Goal: Complete application form

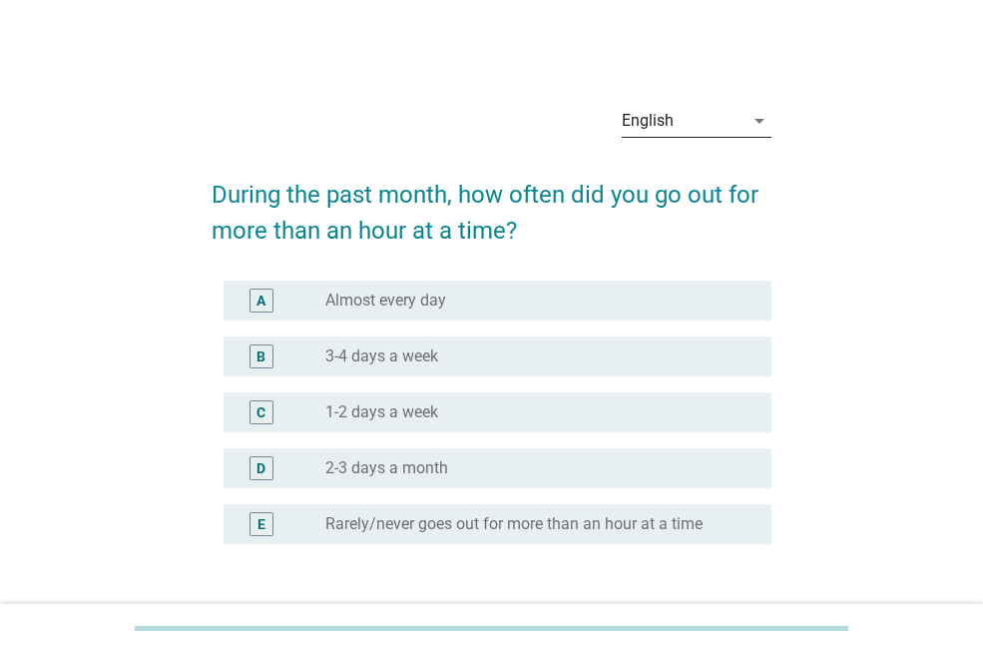
click at [745, 129] on div "arrow_drop_down" at bounding box center [758, 121] width 28 height 24
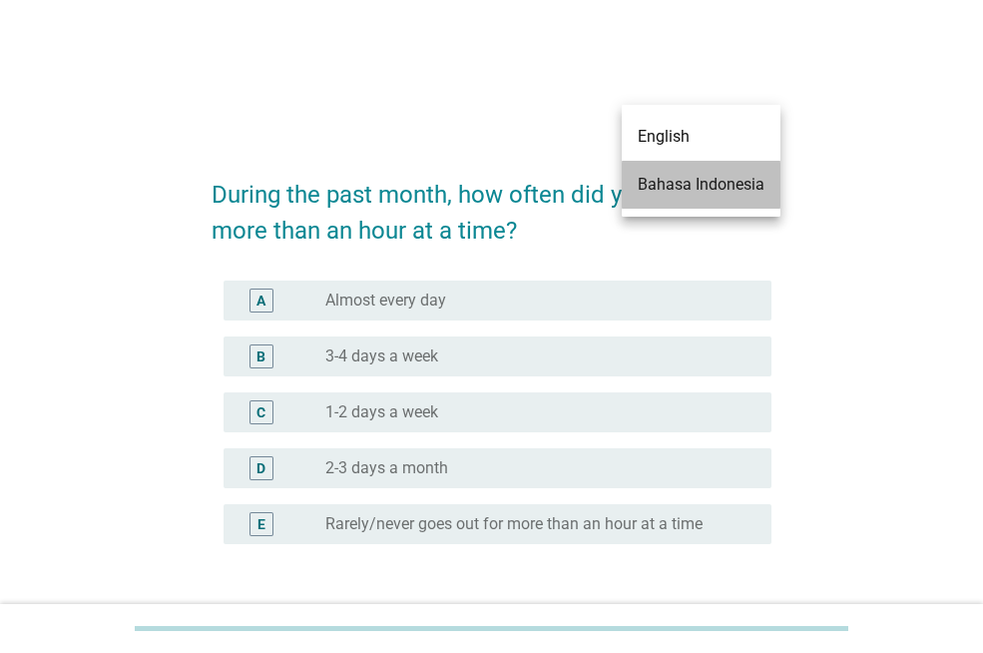
click at [740, 189] on div "Bahasa Indonesia" at bounding box center [701, 185] width 127 height 24
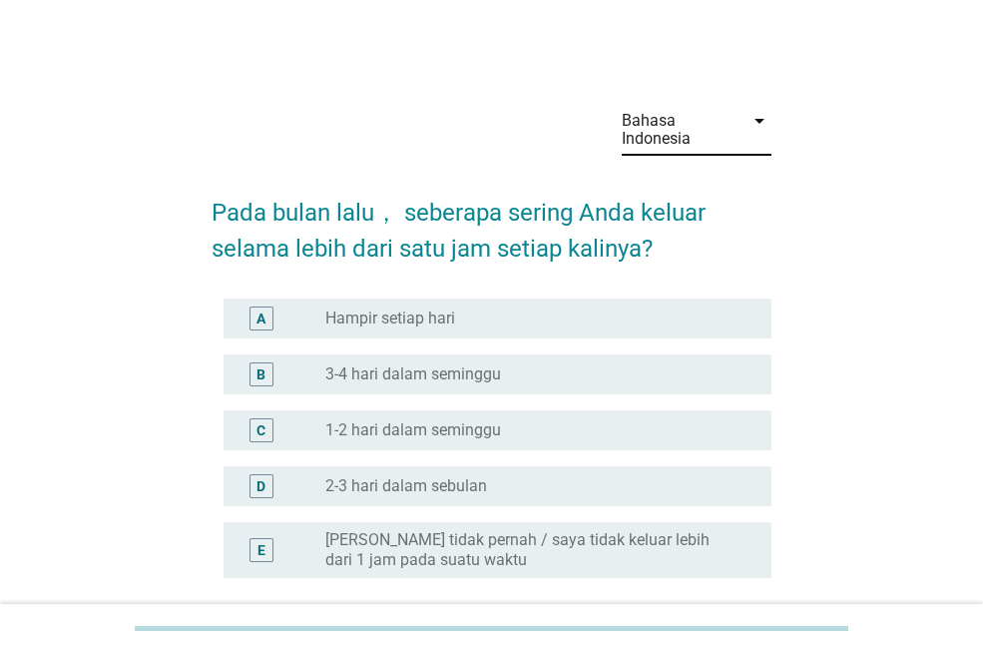
click at [391, 316] on label "Hampir setiap hari" at bounding box center [390, 318] width 130 height 20
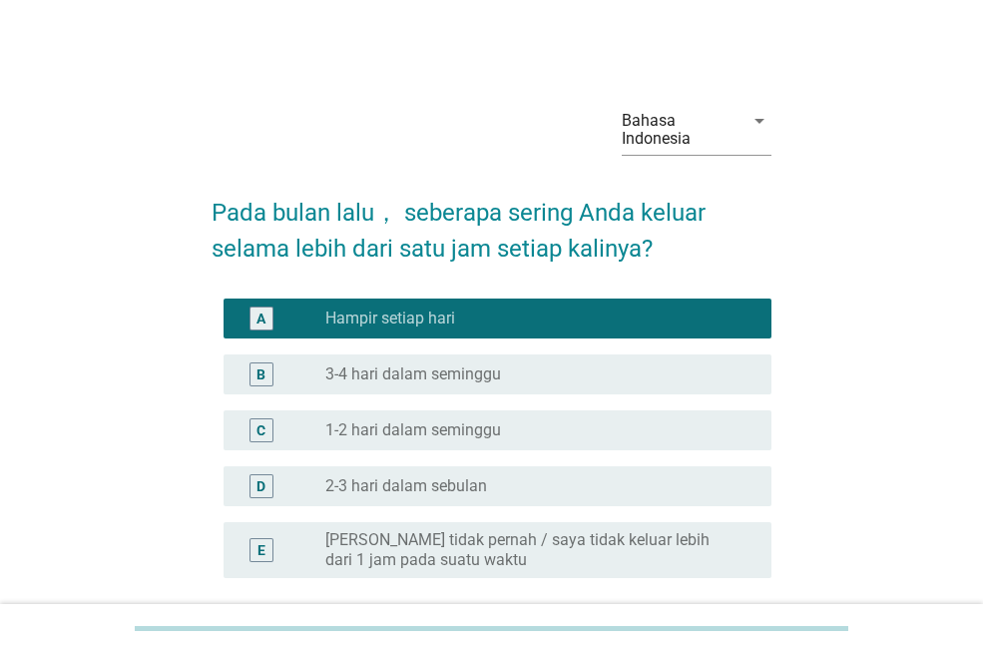
scroll to position [182, 0]
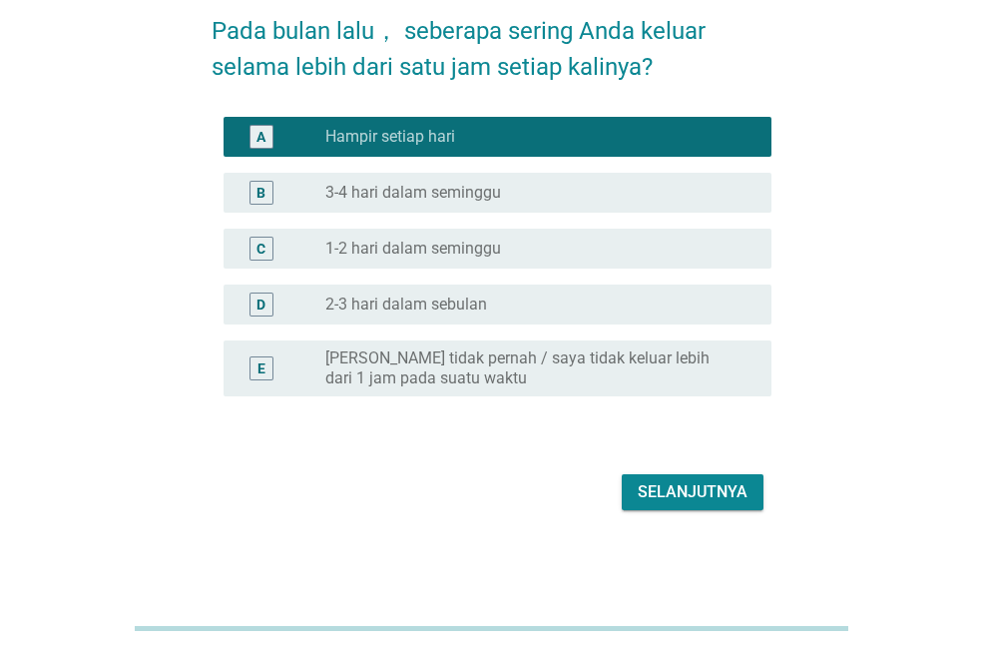
click at [667, 484] on div "Selanjutnya" at bounding box center [693, 492] width 110 height 24
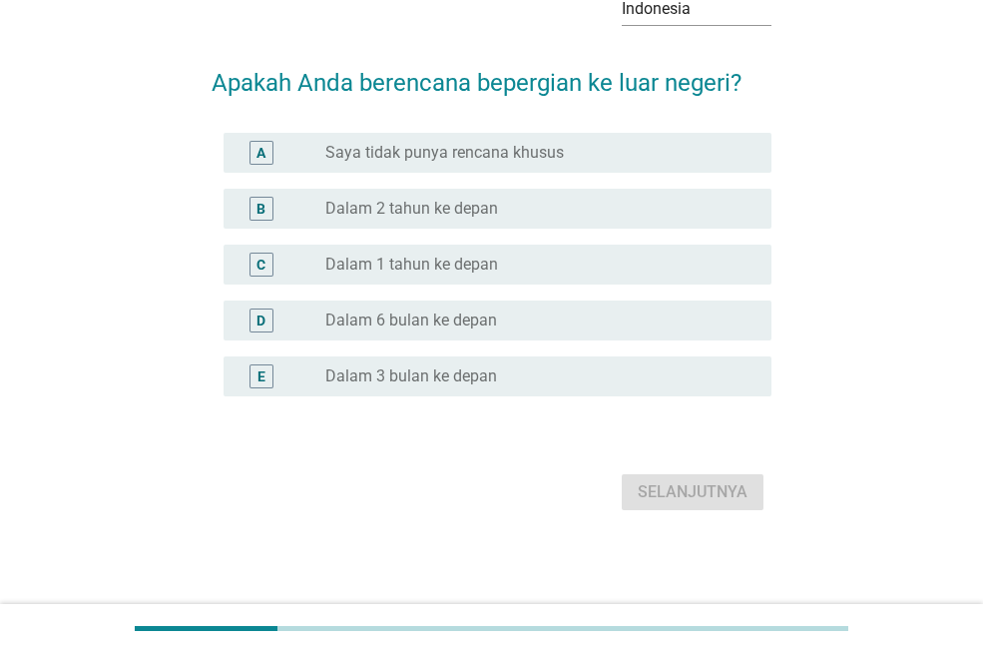
scroll to position [0, 0]
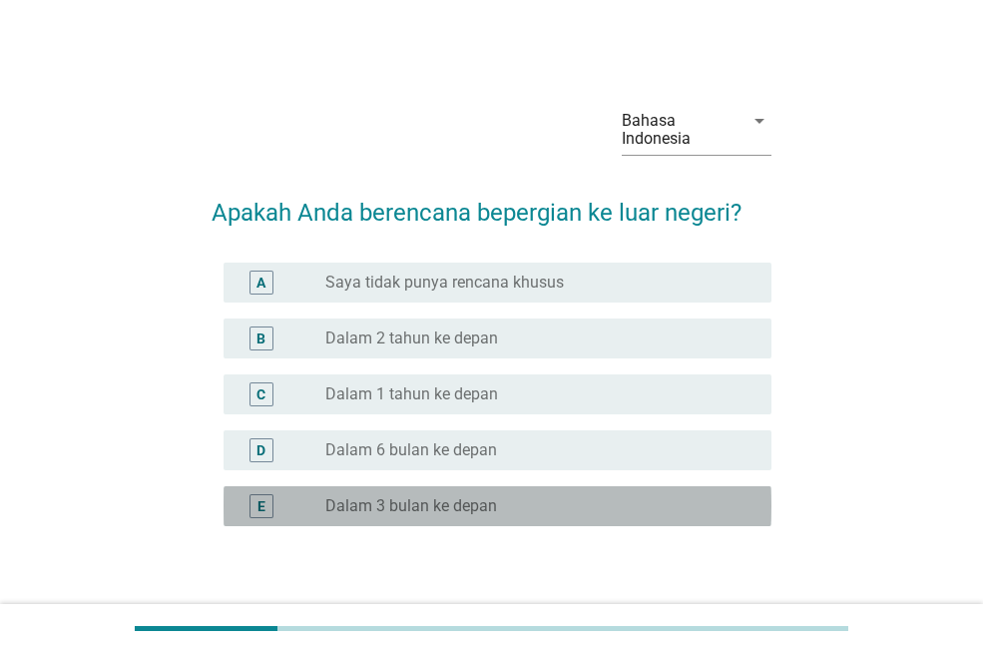
click at [423, 508] on label "Dalam 3 bulan ke depan" at bounding box center [411, 506] width 172 height 20
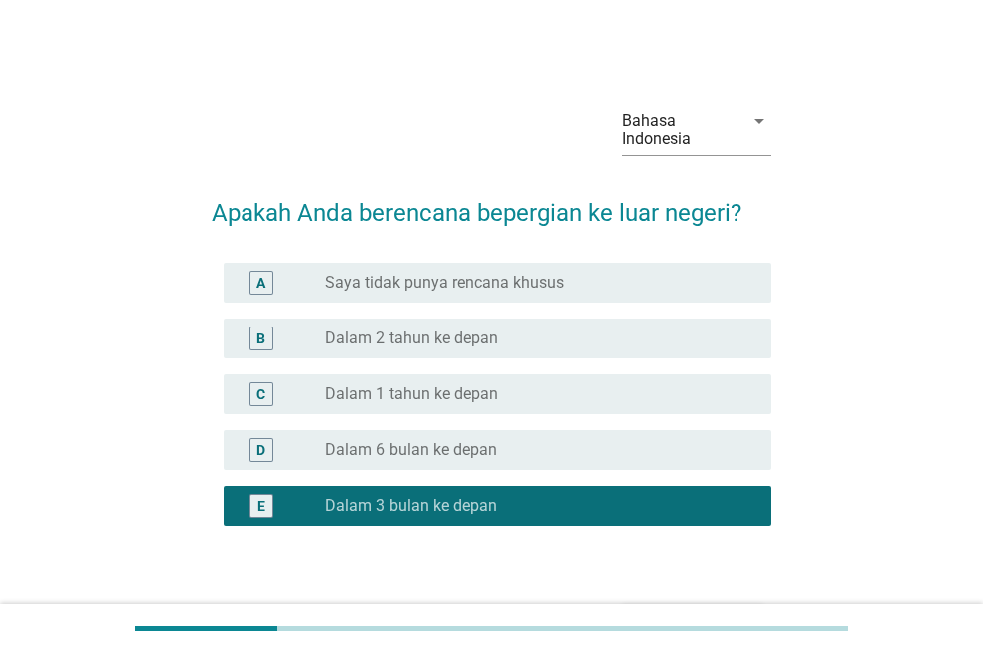
scroll to position [130, 0]
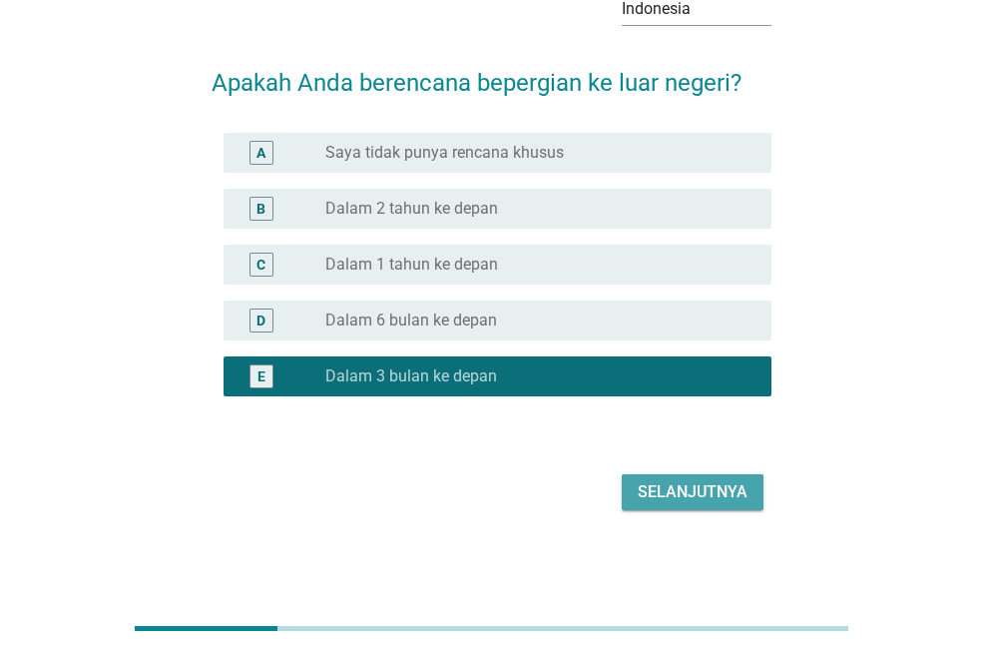
click at [643, 490] on div "Selanjutnya" at bounding box center [693, 492] width 110 height 24
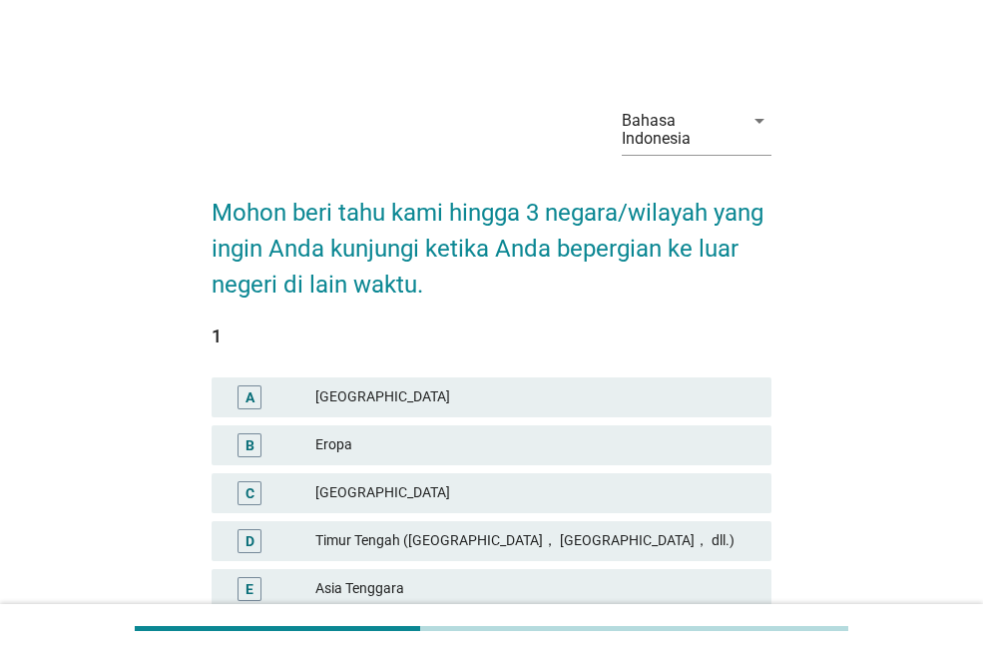
scroll to position [100, 0]
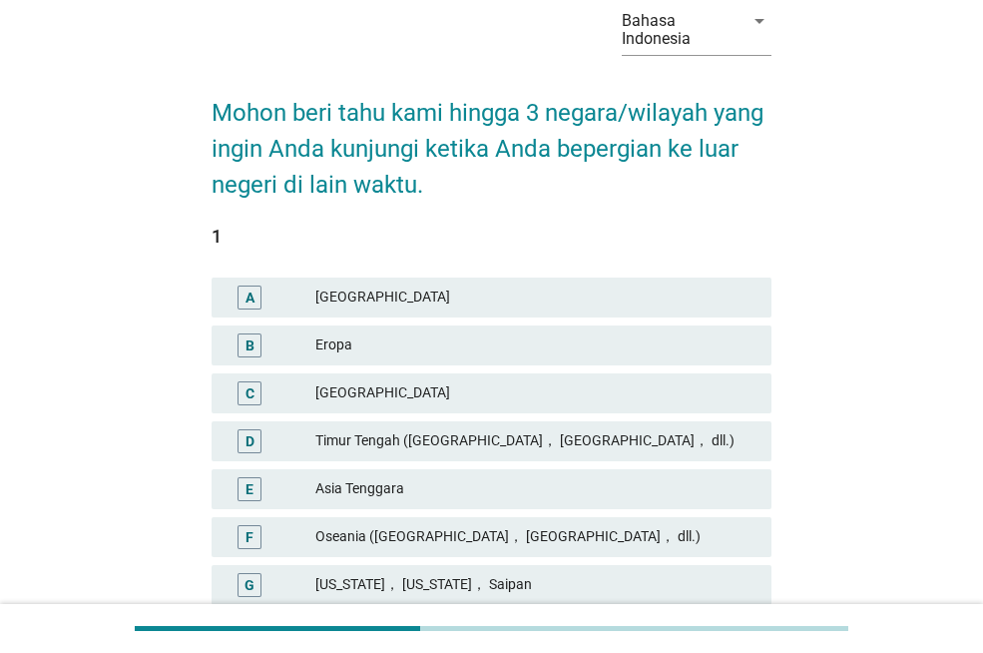
click at [462, 430] on div "Timur Tengah ([GEOGRAPHIC_DATA]， [GEOGRAPHIC_DATA]， dll.)" at bounding box center [535, 441] width 440 height 24
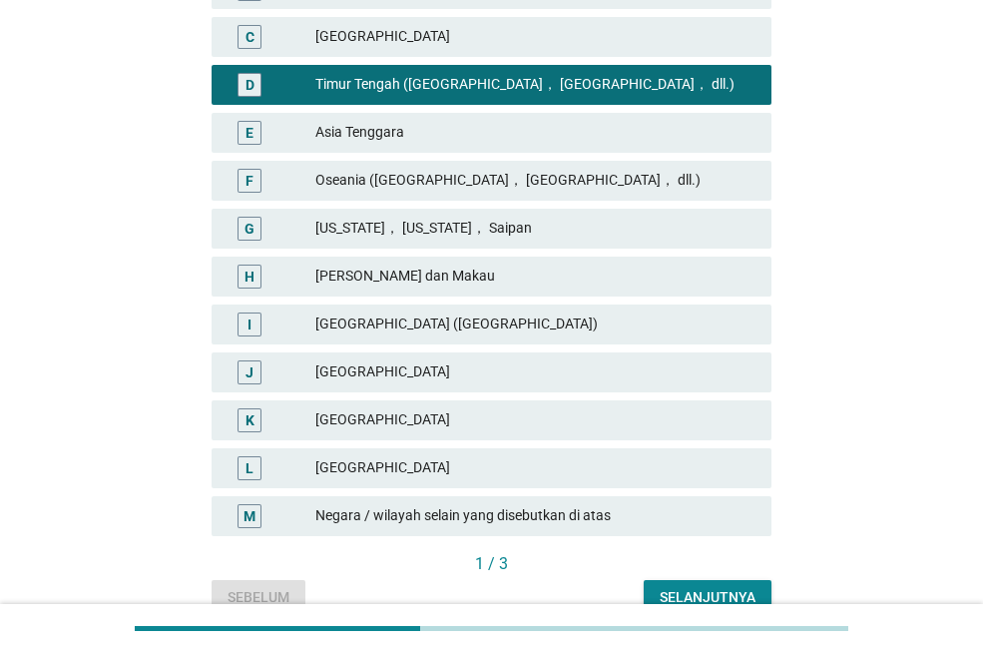
scroll to position [556, 0]
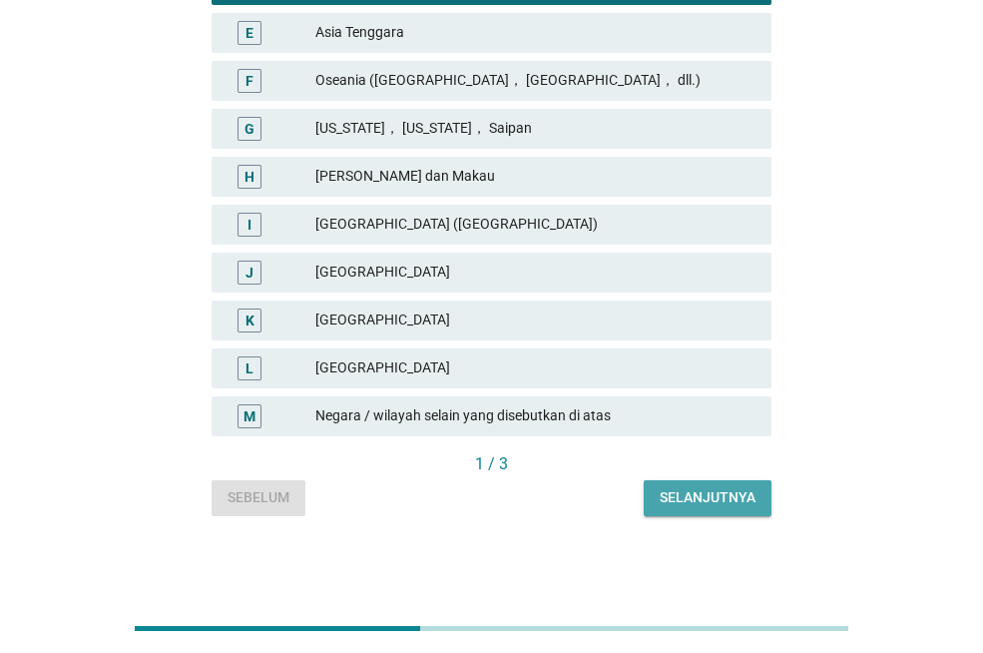
click at [694, 493] on div "Selanjutnya" at bounding box center [708, 497] width 96 height 21
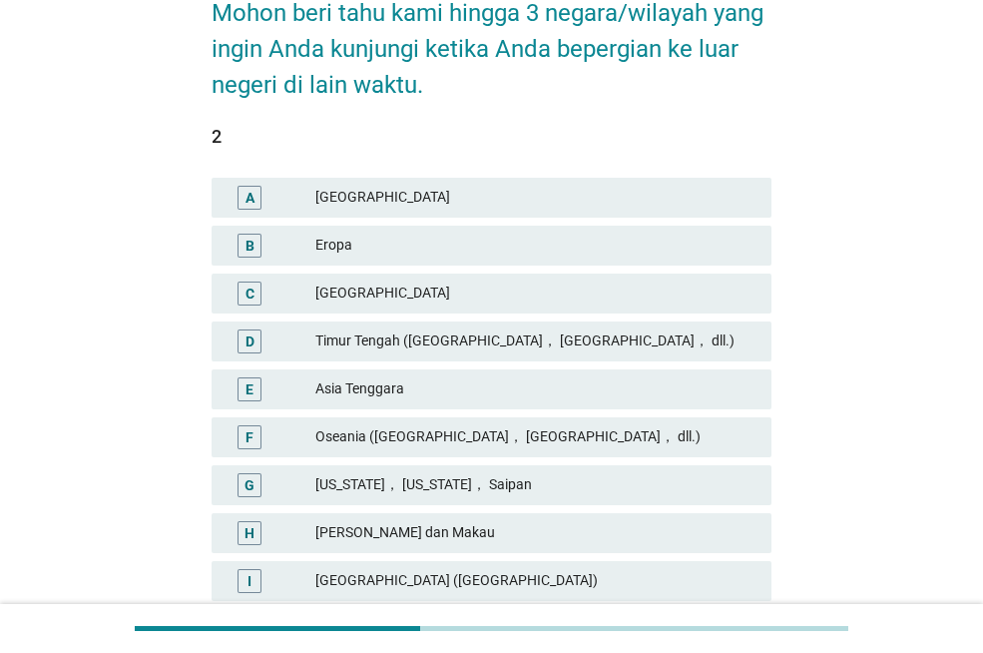
scroll to position [299, 0]
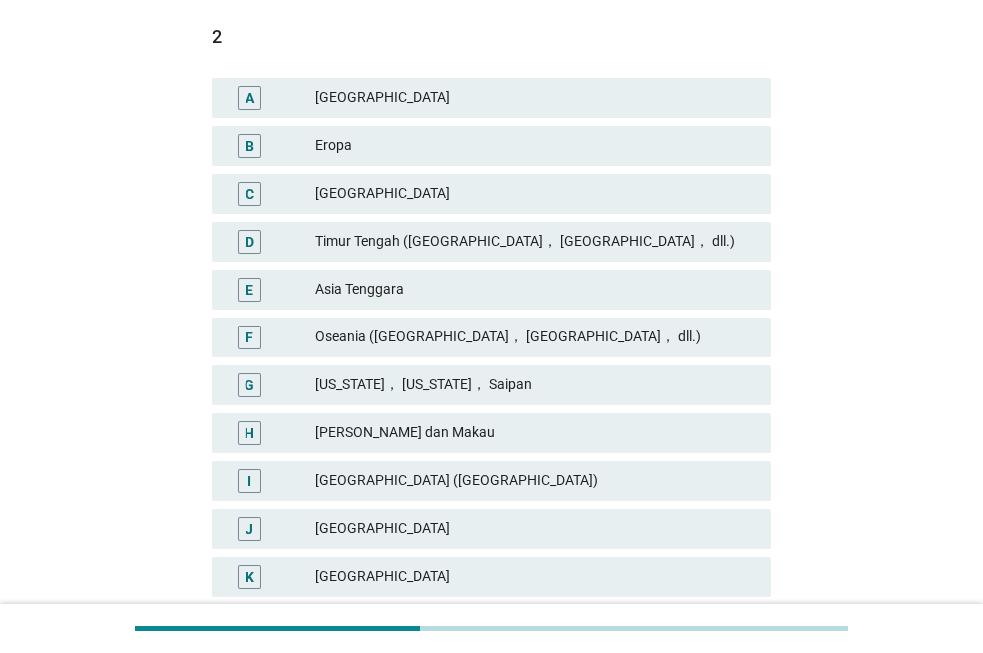
click at [399, 286] on div "Asia Tenggara" at bounding box center [535, 290] width 440 height 24
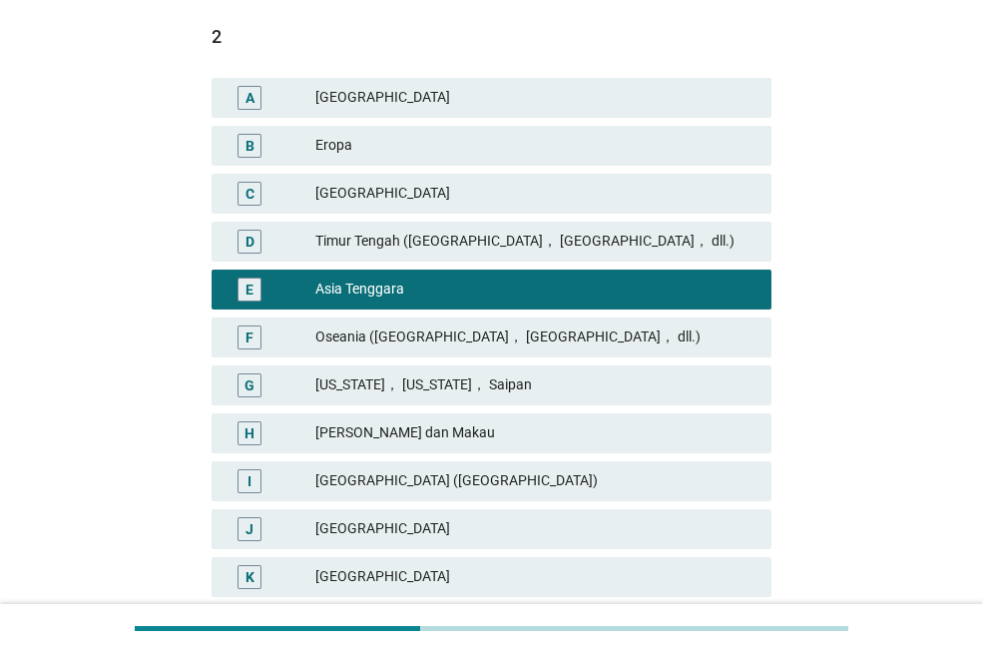
scroll to position [556, 0]
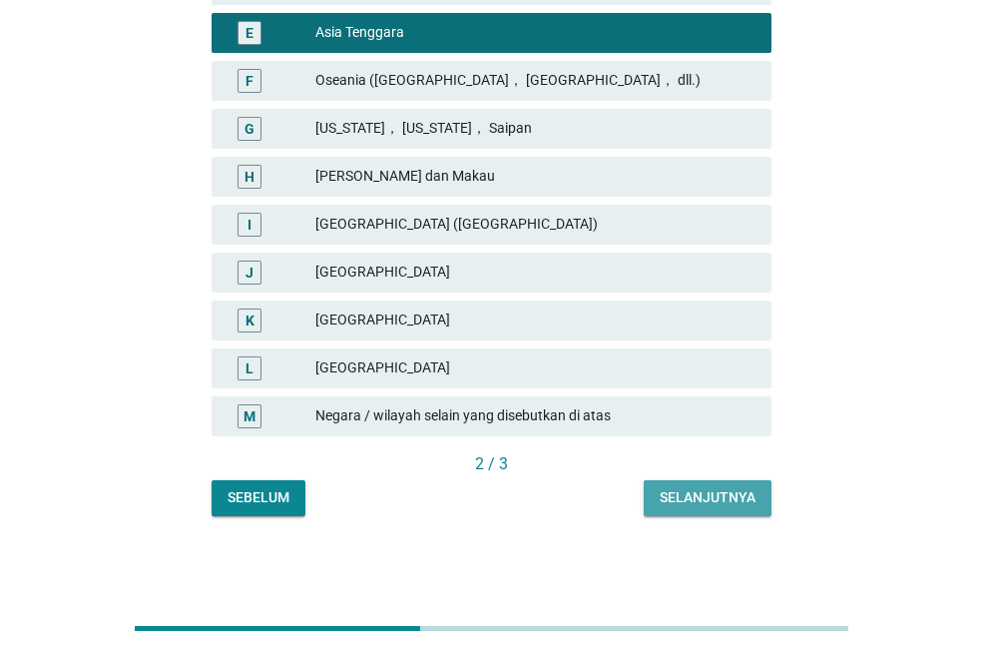
click at [711, 506] on div "Selanjutnya" at bounding box center [708, 497] width 96 height 21
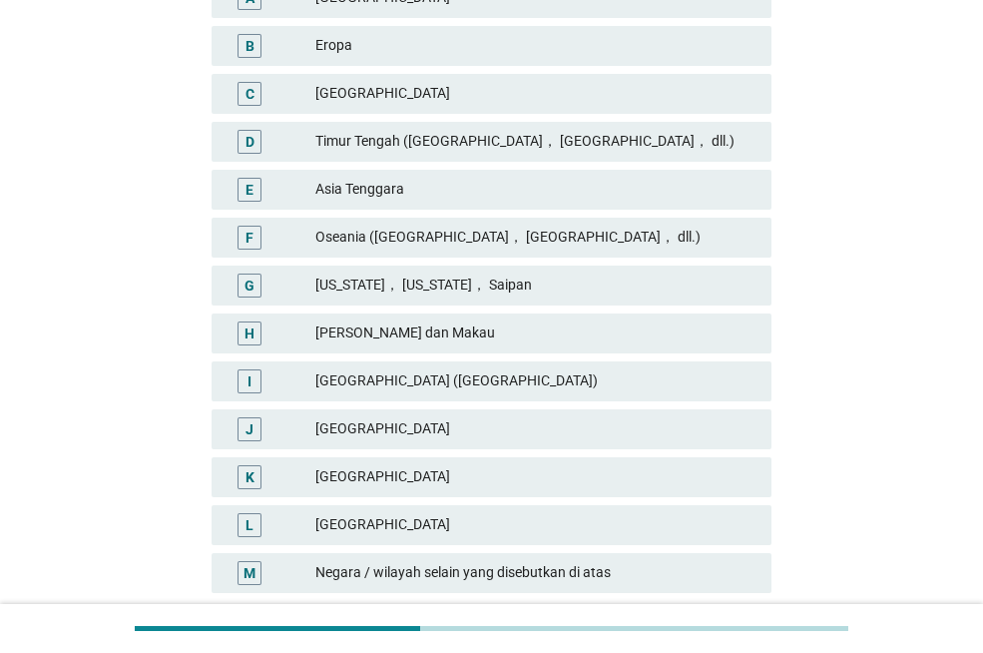
scroll to position [499, 0]
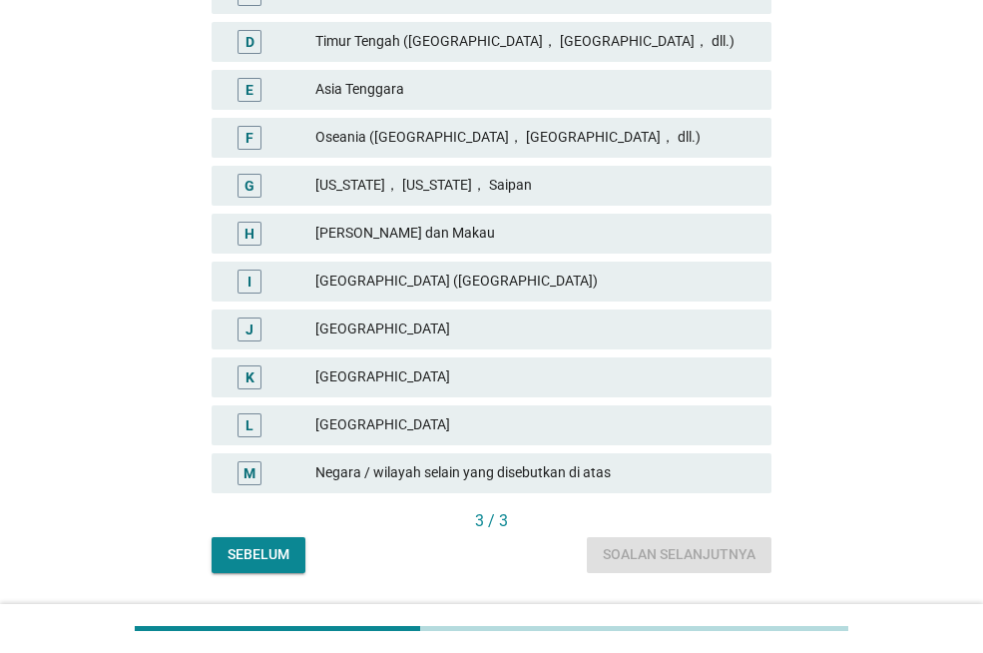
click at [352, 426] on div "[GEOGRAPHIC_DATA]" at bounding box center [535, 425] width 440 height 24
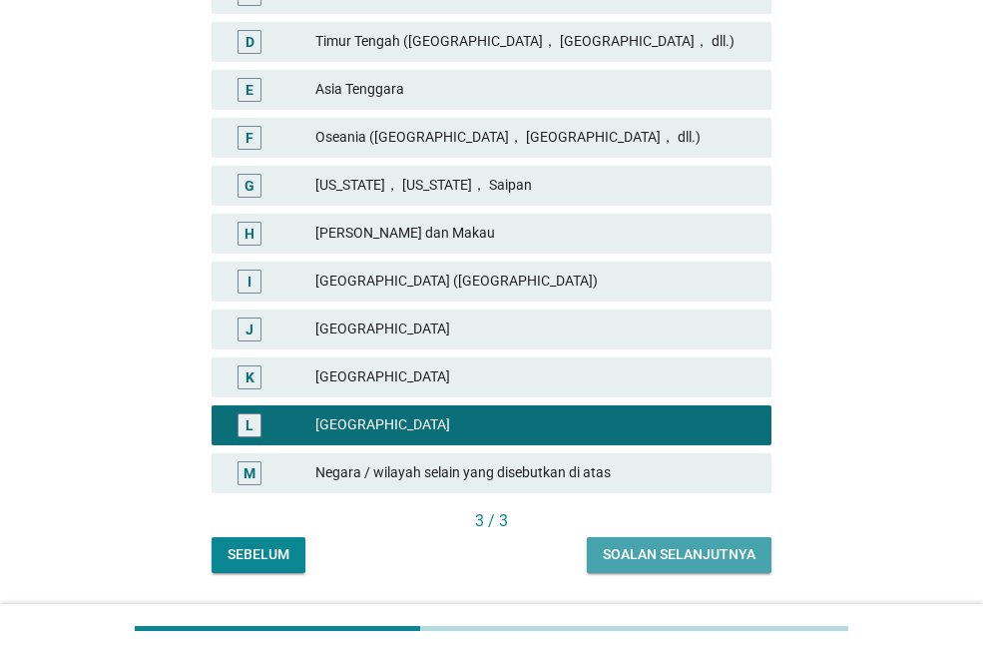
click at [655, 559] on div "Soalan selanjutnya" at bounding box center [679, 554] width 153 height 21
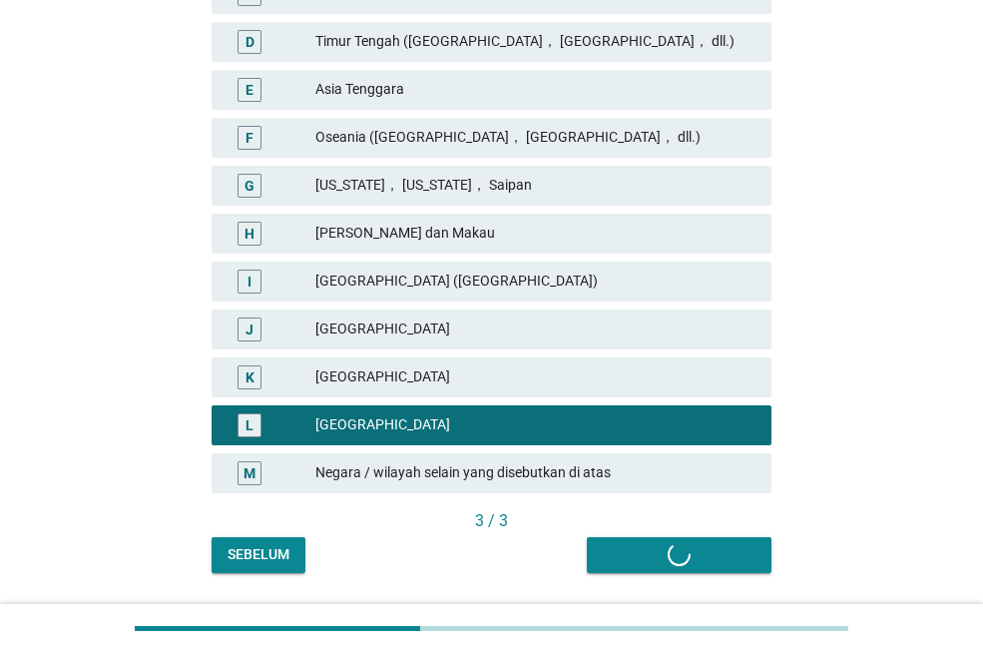
scroll to position [0, 0]
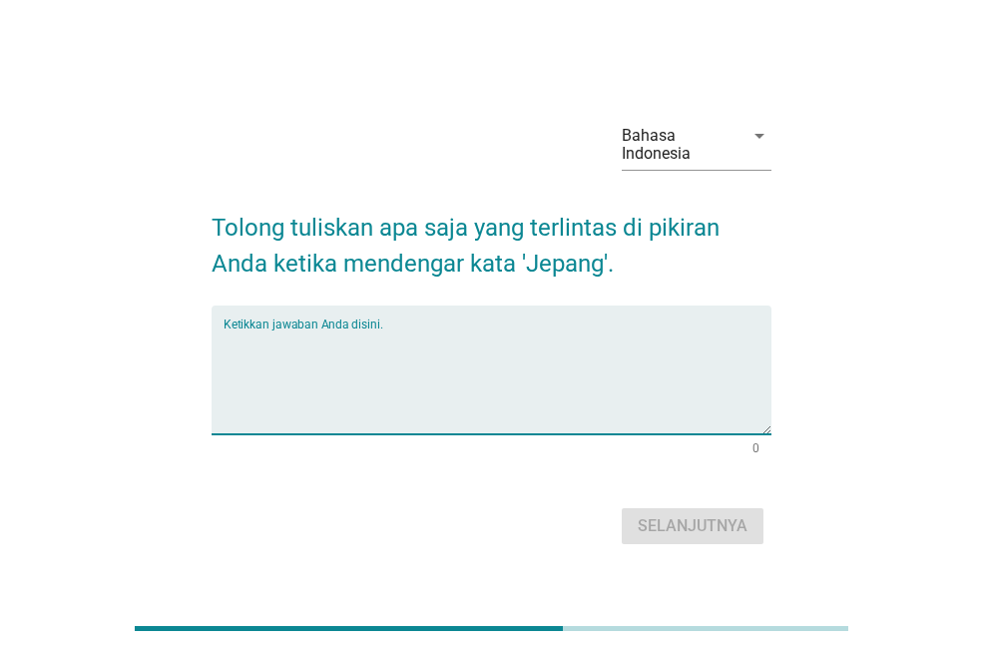
click at [510, 346] on textarea "Ketikkan jawaban Anda disini." at bounding box center [498, 381] width 548 height 105
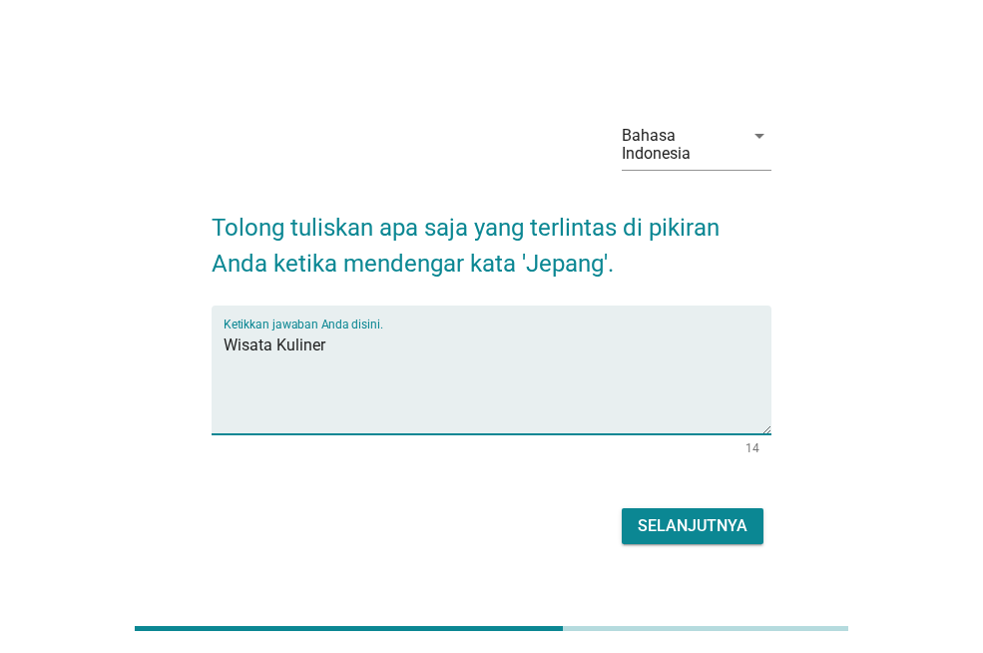
type textarea "Wisata Kuliner"
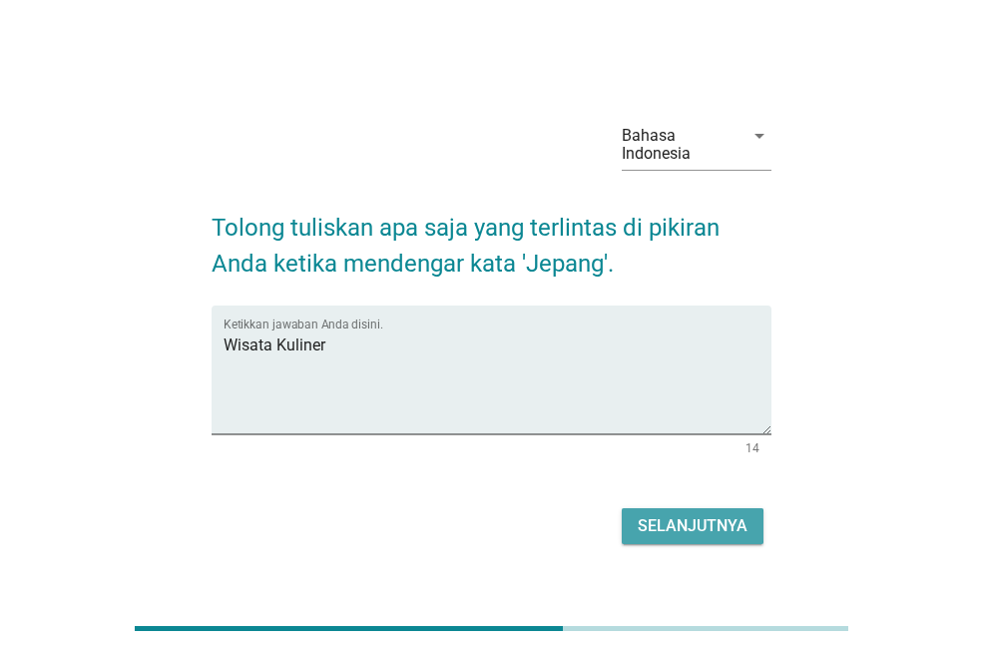
click at [682, 531] on div "Selanjutnya" at bounding box center [693, 526] width 110 height 24
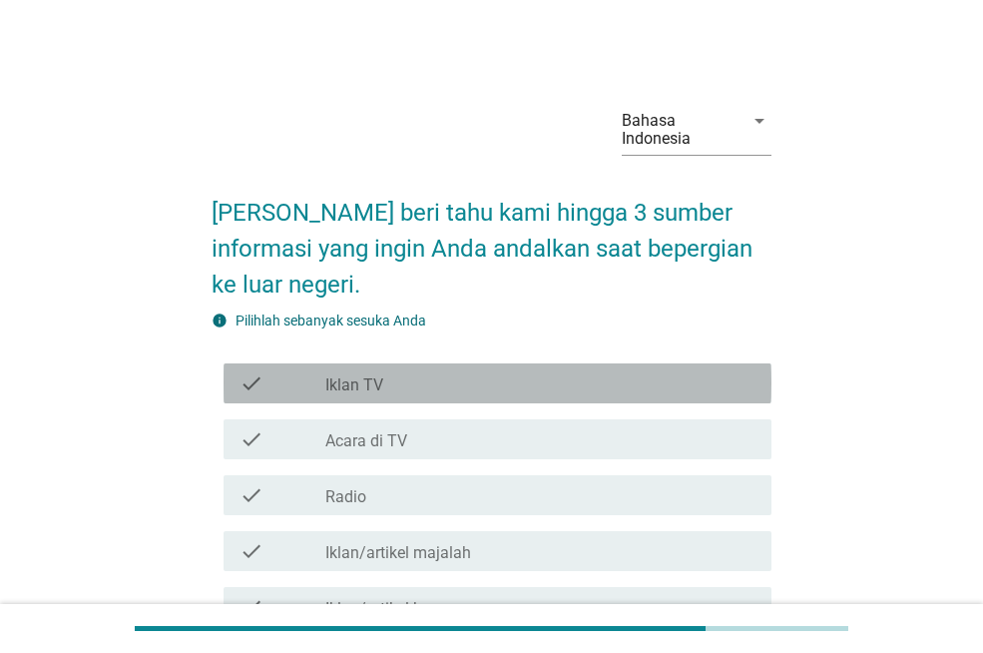
click at [409, 399] on div "check check_box_outline_blank Iklan TV" at bounding box center [498, 383] width 548 height 40
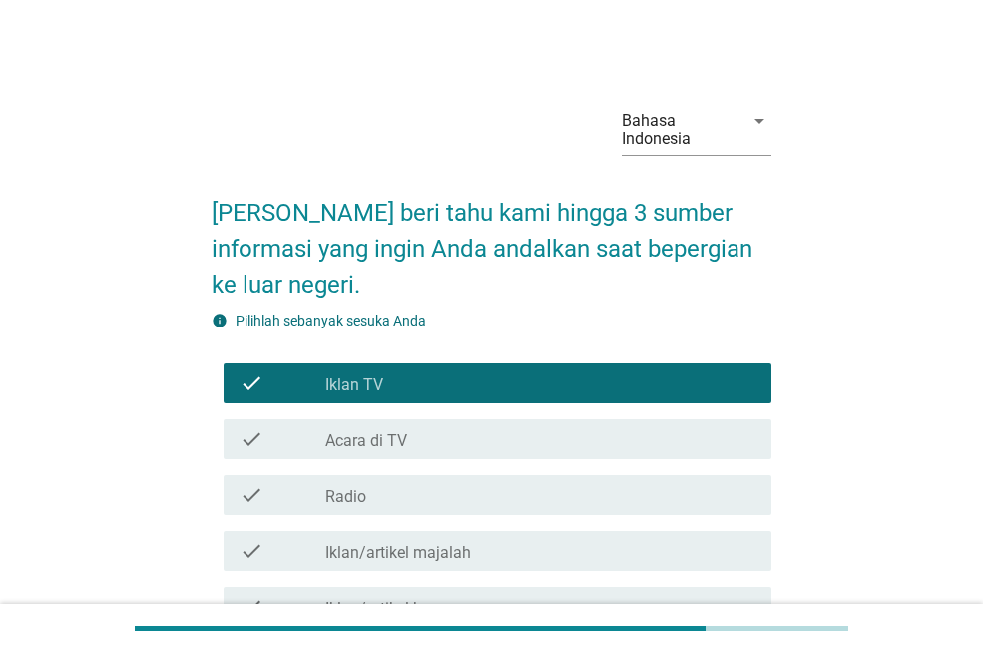
scroll to position [100, 0]
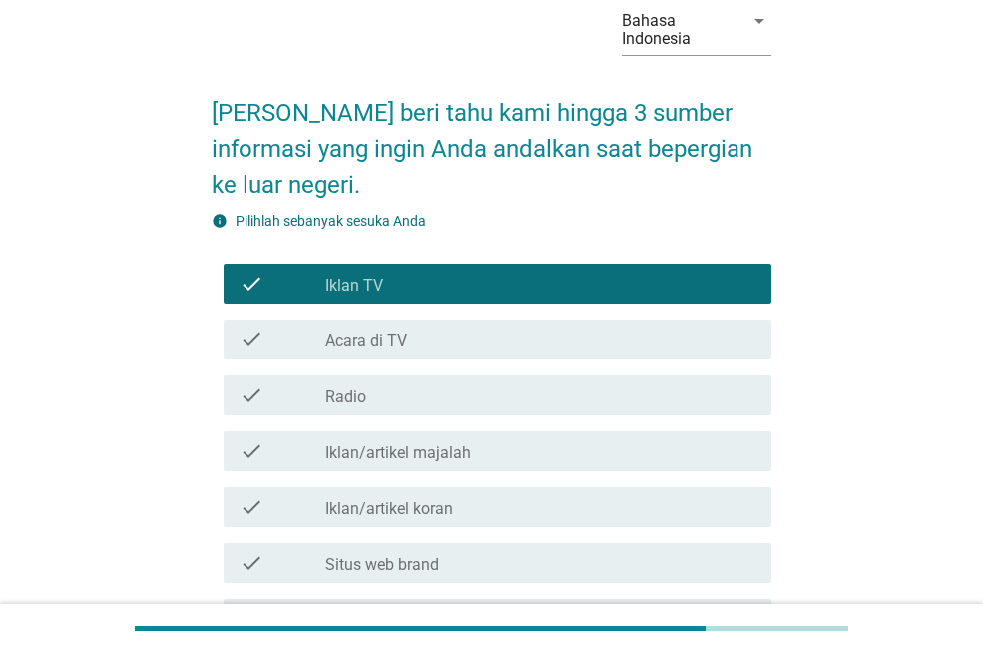
click at [415, 348] on div "check_box_outline_blank Acara di TV" at bounding box center [540, 339] width 430 height 24
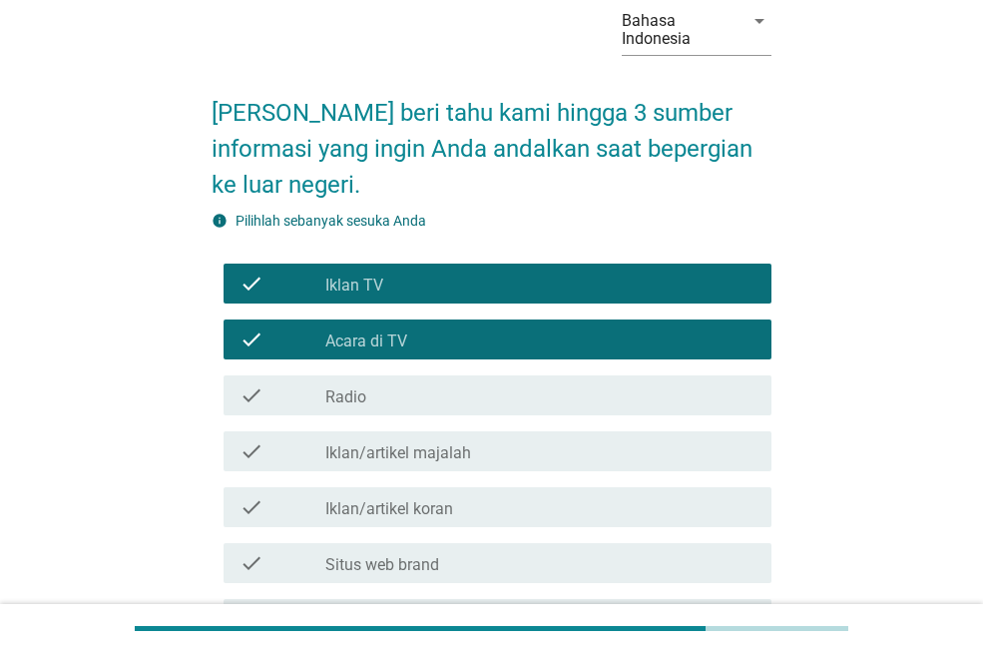
scroll to position [200, 0]
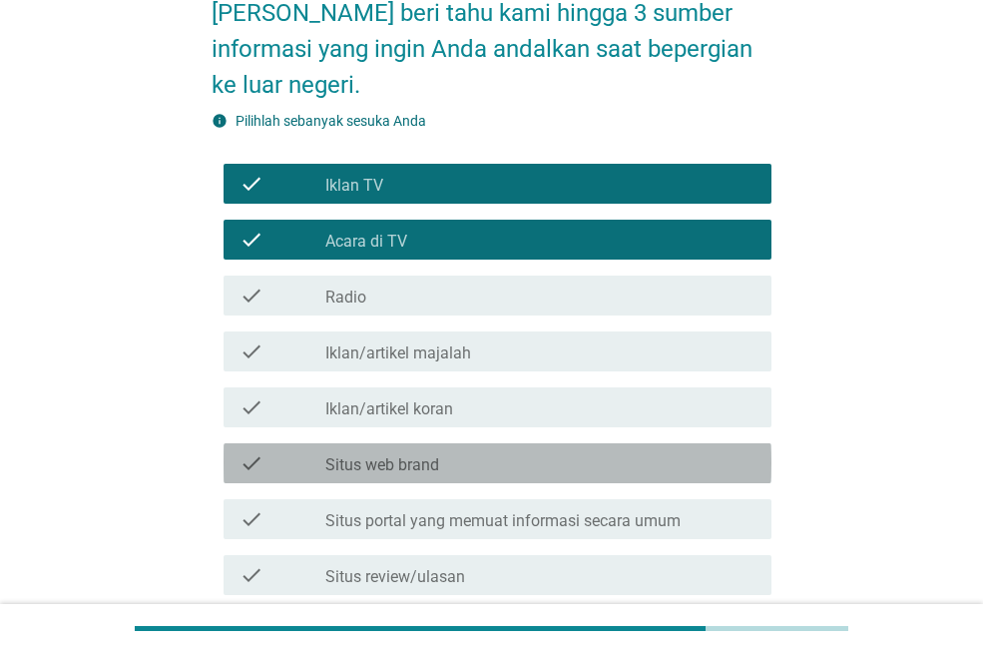
click at [404, 466] on label "Situs web brand" at bounding box center [382, 465] width 114 height 20
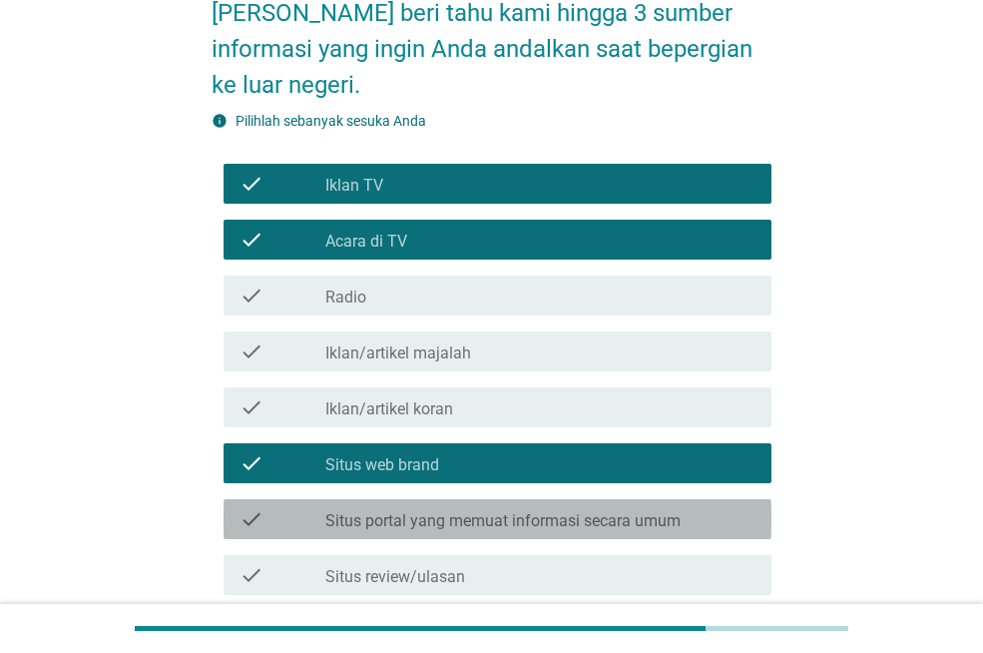
click at [407, 523] on label "Situs portal yang memuat informasi secara umum" at bounding box center [502, 521] width 355 height 20
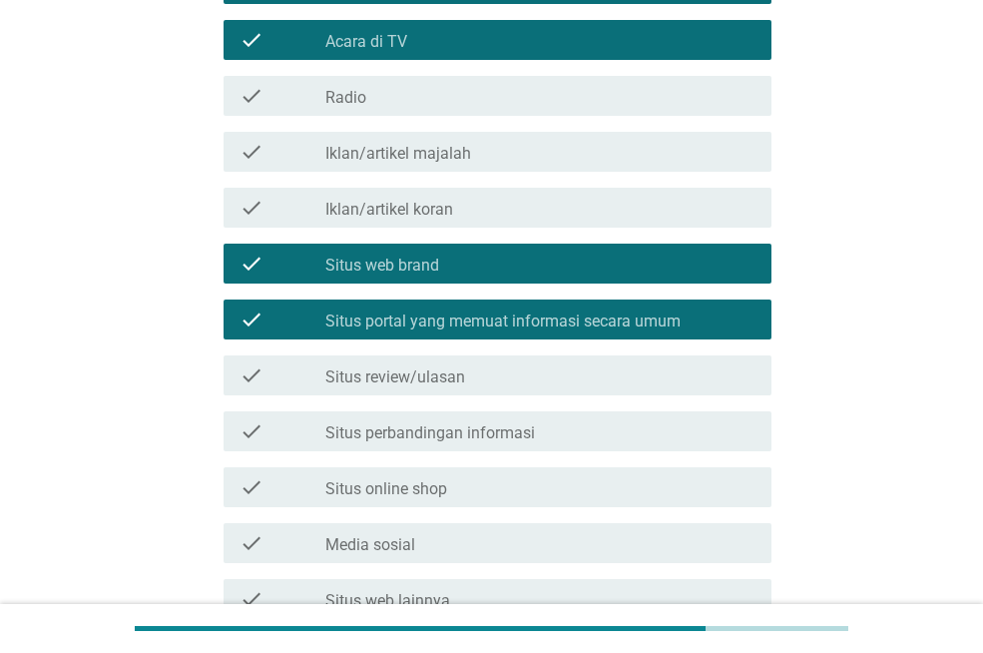
scroll to position [499, 0]
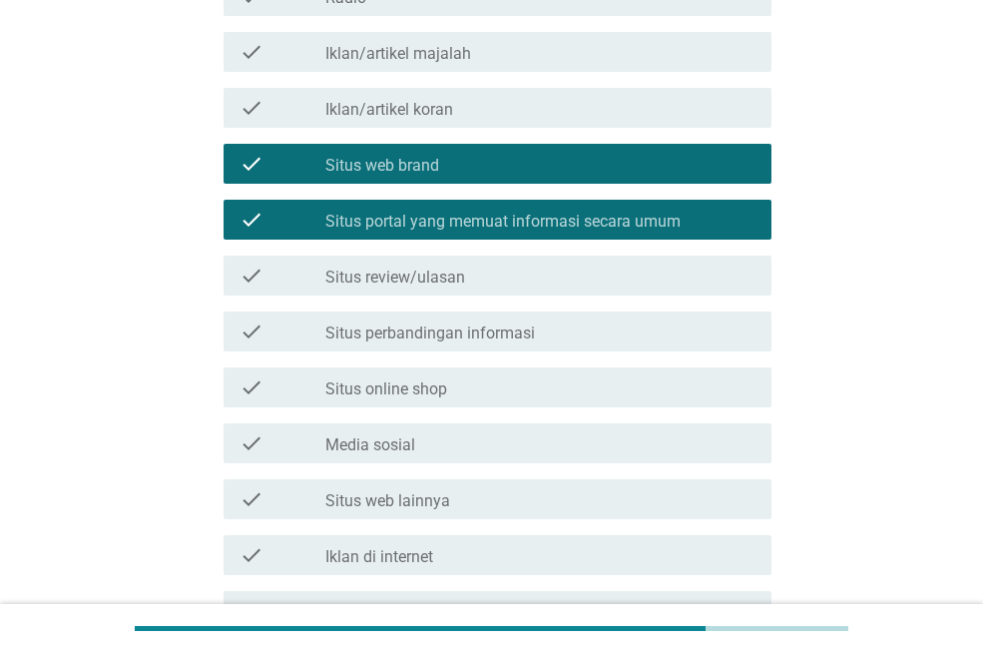
click at [406, 446] on label "Media sosial" at bounding box center [370, 445] width 90 height 20
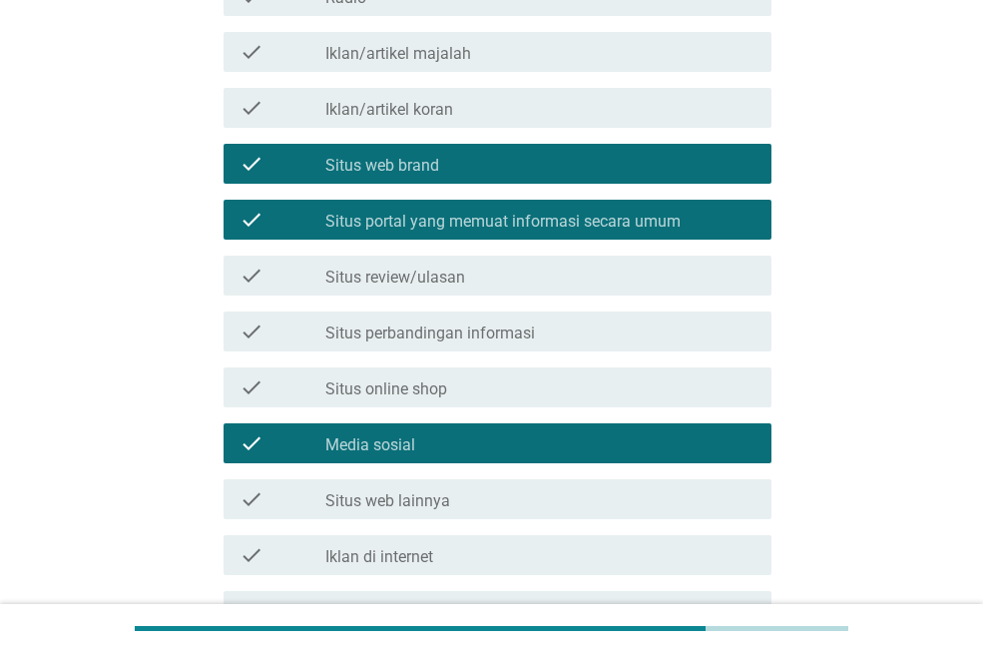
scroll to position [699, 0]
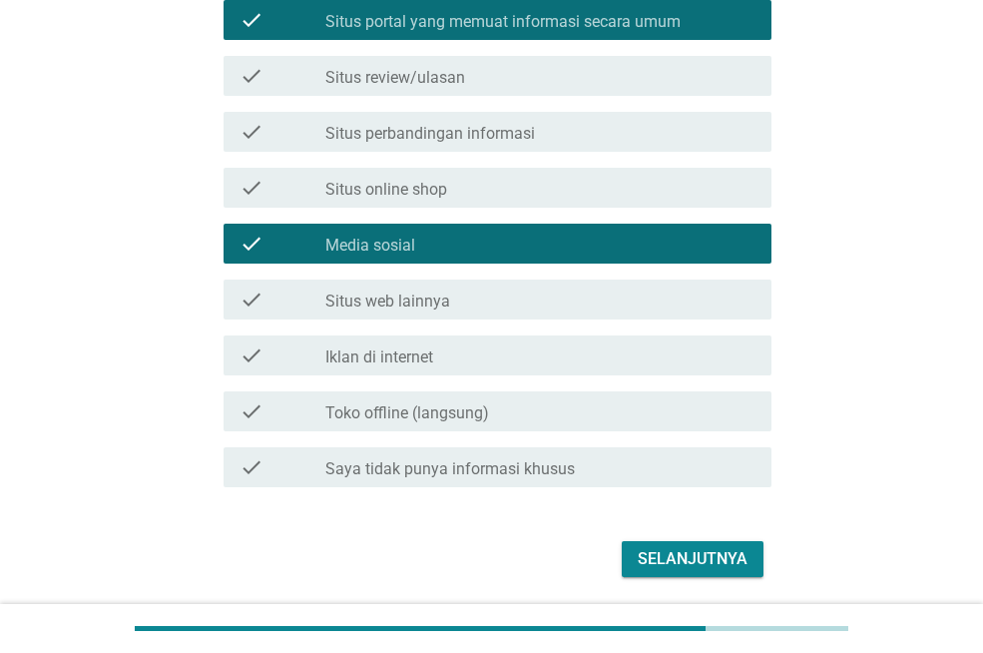
click at [403, 361] on label "Iklan di internet" at bounding box center [379, 357] width 108 height 20
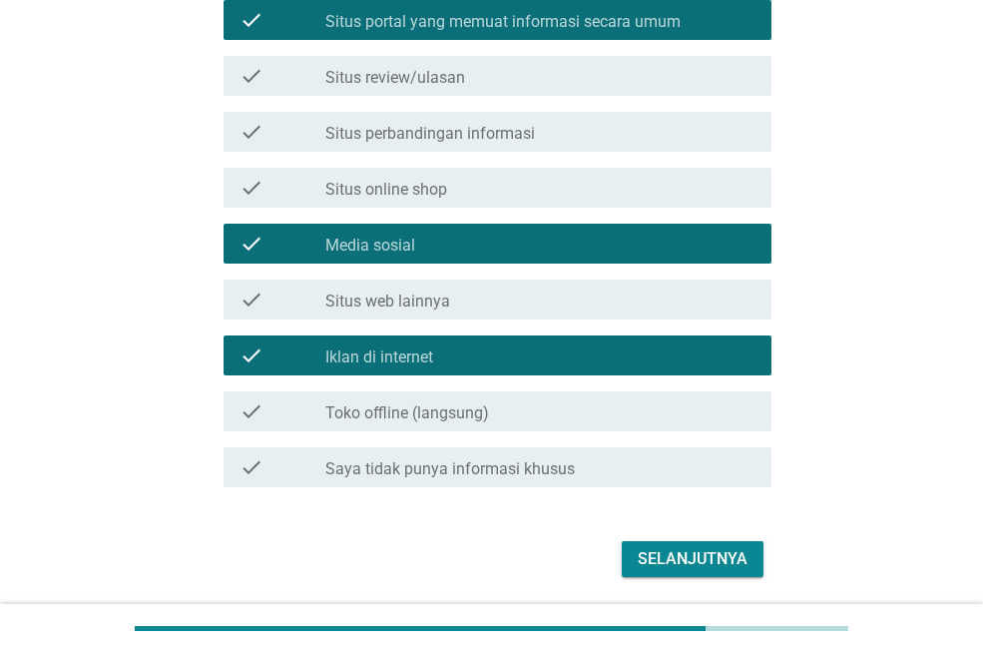
click at [702, 561] on div "Selanjutnya" at bounding box center [693, 559] width 110 height 24
